Goal: Check status: Check status

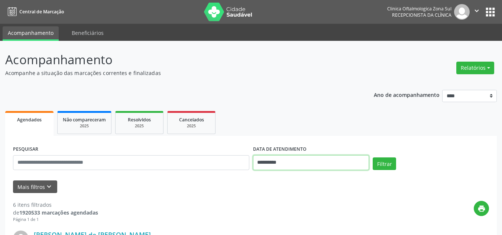
click at [268, 164] on input "**********" at bounding box center [311, 162] width 116 height 15
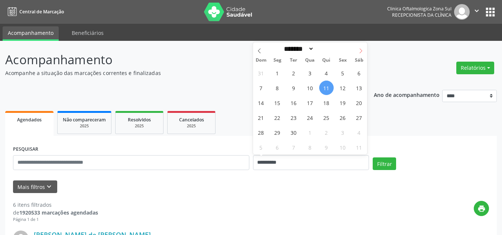
click at [356, 52] on span at bounding box center [360, 48] width 13 height 13
select select "*"
click at [309, 72] on span "1" at bounding box center [310, 73] width 14 height 14
type input "**********"
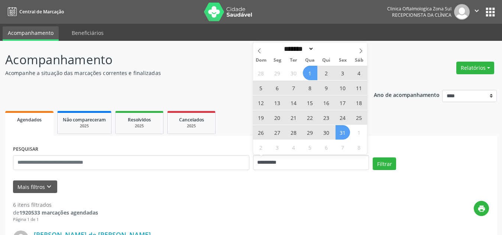
drag, startPoint x: 342, startPoint y: 135, endPoint x: 274, endPoint y: 134, distance: 68.7
click at [341, 135] on span "31" at bounding box center [342, 132] width 14 height 14
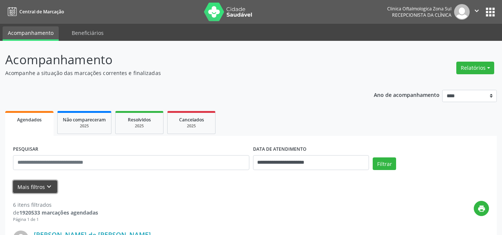
click at [45, 186] on icon "keyboard_arrow_down" at bounding box center [49, 187] width 8 height 8
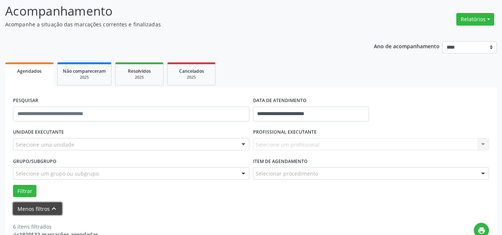
scroll to position [149, 0]
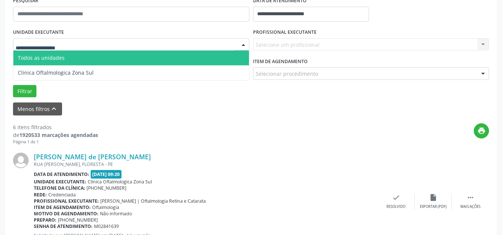
click at [103, 43] on div at bounding box center [131, 44] width 236 height 13
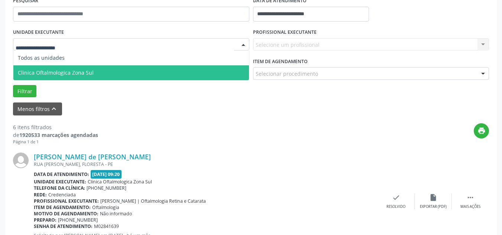
drag, startPoint x: 75, startPoint y: 68, endPoint x: 245, endPoint y: 60, distance: 169.9
click at [77, 68] on span "Clinica Oftalmologica Zona Sul" at bounding box center [130, 72] width 235 height 15
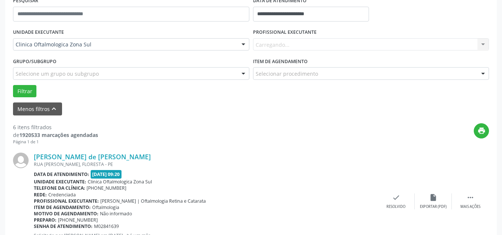
click at [300, 42] on div "Carregando... Nenhum resultado encontrado para: " " Não há nenhuma opção para s…" at bounding box center [371, 44] width 236 height 13
click at [303, 39] on div "Todos os profissionais" at bounding box center [371, 44] width 236 height 13
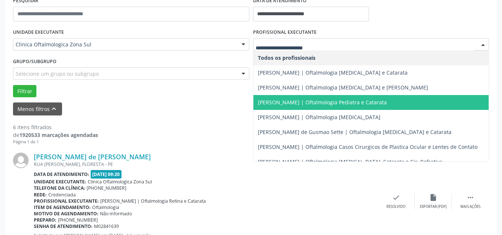
click at [269, 106] on span "[PERSON_NAME] | Oftalmologia Pediatra e Catarata" at bounding box center [370, 102] width 235 height 15
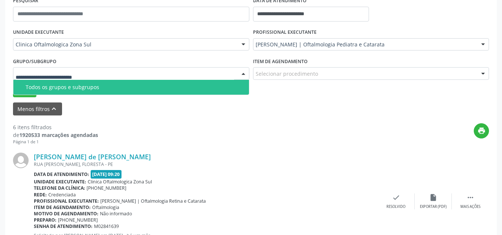
click at [66, 93] on span "Todos os grupos e subgrupos" at bounding box center [130, 87] width 235 height 15
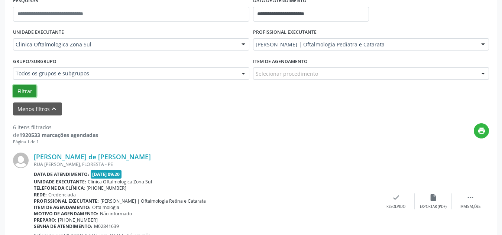
click at [25, 85] on button "Filtrar" at bounding box center [24, 91] width 23 height 13
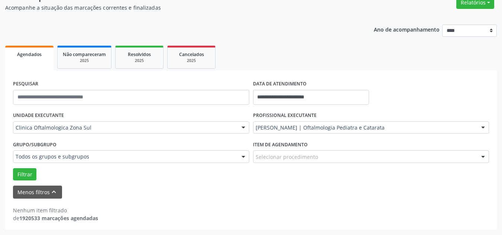
scroll to position [0, 0]
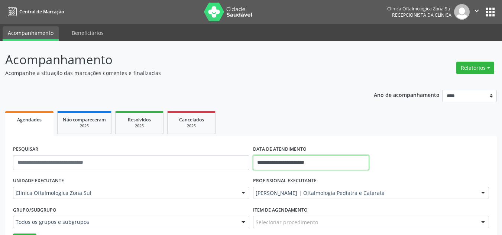
click at [298, 166] on input "**********" at bounding box center [311, 162] width 116 height 15
click at [216, 76] on p "Acompanhe a situação das marcações correntes e finalizadas" at bounding box center [177, 73] width 344 height 8
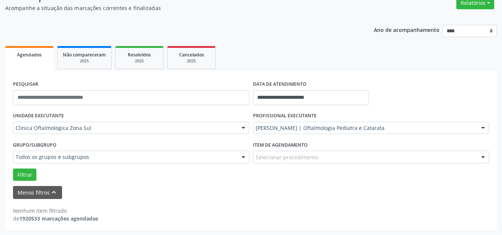
scroll to position [65, 0]
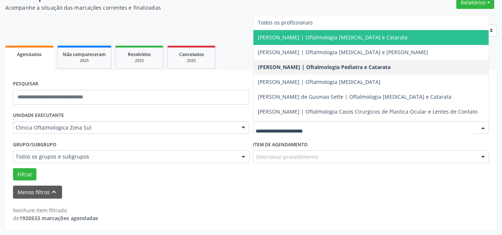
click at [283, 35] on span "[PERSON_NAME] | Oftalmologia [MEDICAL_DATA] e Catarata" at bounding box center [333, 37] width 150 height 7
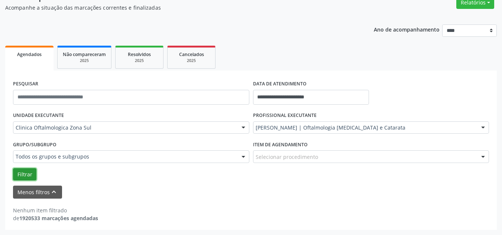
drag, startPoint x: 28, startPoint y: 175, endPoint x: 203, endPoint y: 169, distance: 175.0
click at [29, 174] on button "Filtrar" at bounding box center [24, 174] width 23 height 13
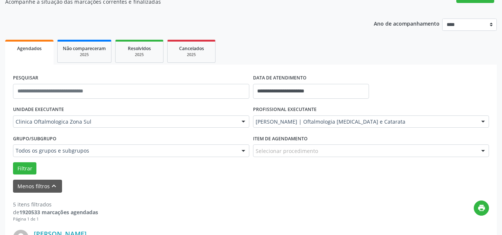
scroll to position [111, 0]
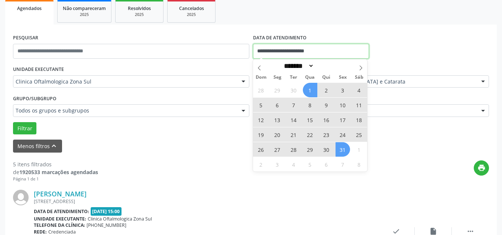
click at [290, 55] on input "**********" at bounding box center [311, 51] width 116 height 15
click at [257, 69] on icon at bounding box center [259, 67] width 5 height 5
select select "*"
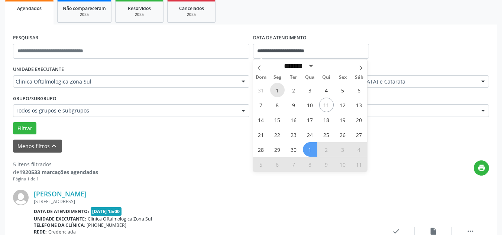
click at [275, 86] on span "1" at bounding box center [277, 90] width 14 height 14
type input "**********"
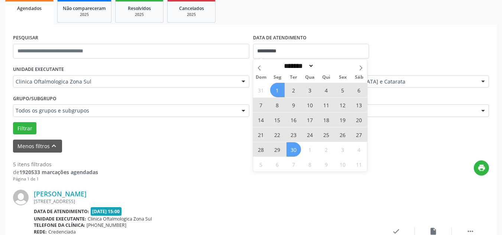
click at [299, 150] on span "30" at bounding box center [293, 149] width 14 height 14
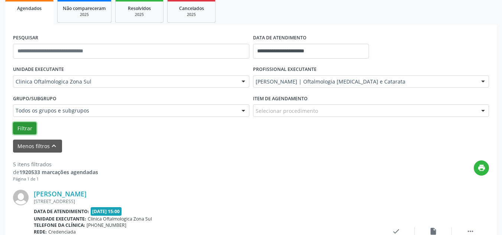
click at [17, 128] on button "Filtrar" at bounding box center [24, 128] width 23 height 13
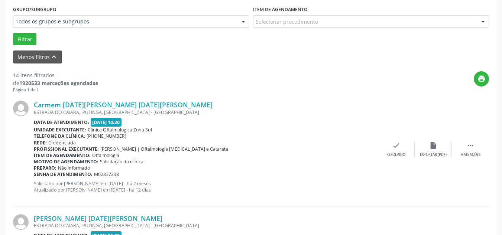
scroll to position [117, 0]
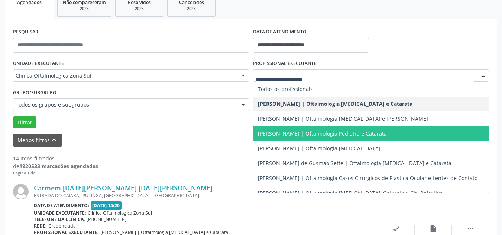
click at [280, 135] on span "[PERSON_NAME] | Oftalmologia Pediatra e Catarata" at bounding box center [322, 133] width 129 height 7
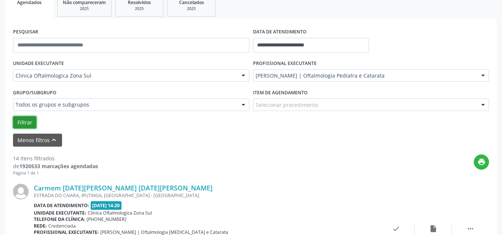
click at [23, 117] on button "Filtrar" at bounding box center [24, 122] width 23 height 13
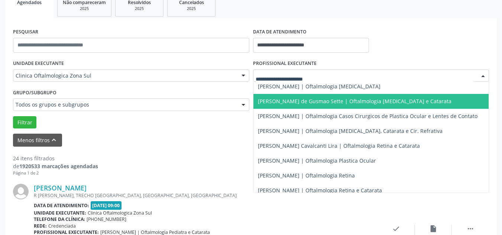
scroll to position [73, 0]
